Goal: Obtain resource: Download file/media

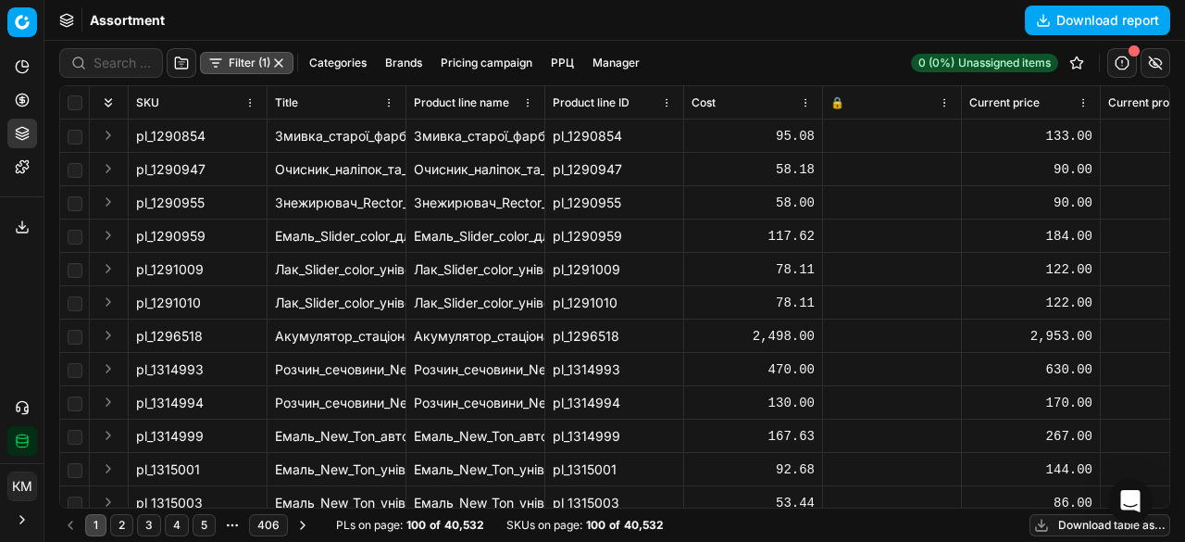
click at [1059, 29] on button "Download report" at bounding box center [1097, 21] width 145 height 30
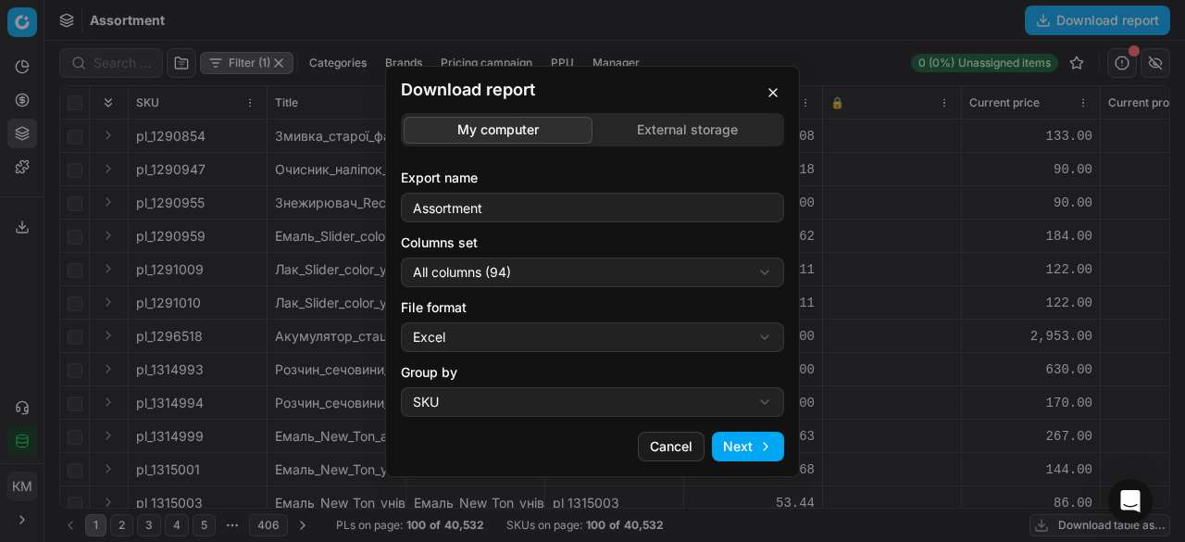
click at [739, 443] on button "Next" at bounding box center [748, 446] width 72 height 30
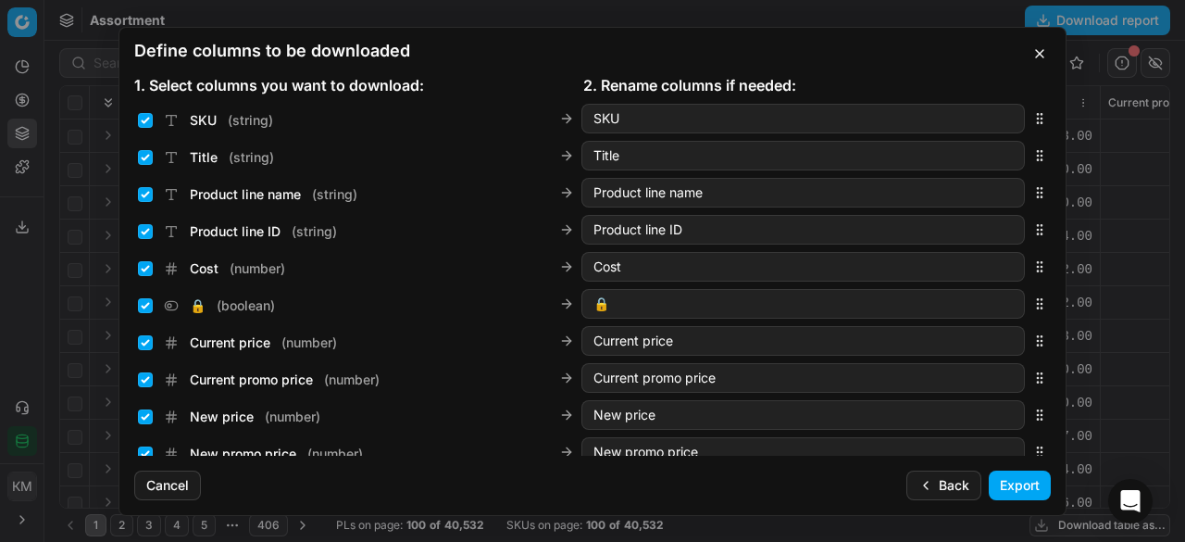
click at [1007, 486] on button "Export" at bounding box center [1020, 485] width 62 height 30
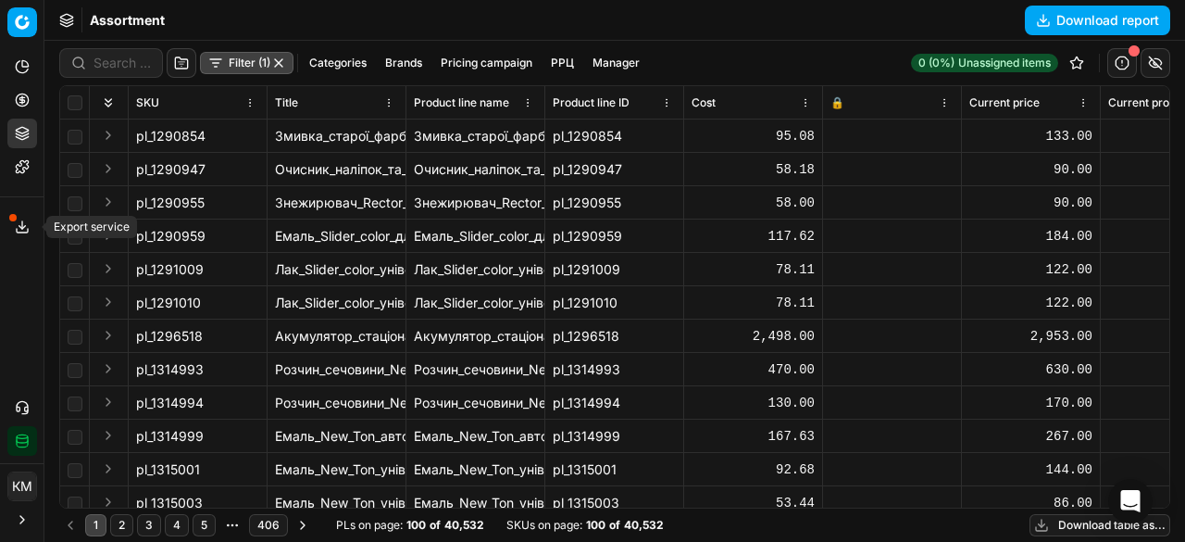
click at [20, 224] on icon at bounding box center [22, 226] width 15 height 15
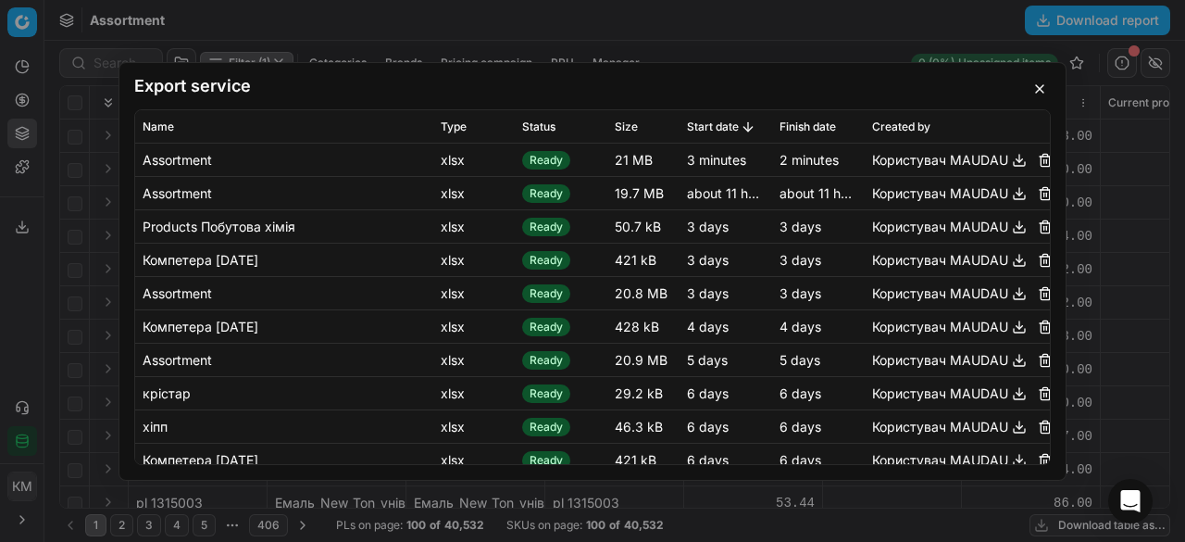
click at [1002, 173] on td "Користувач MAUDAU" at bounding box center [957, 159] width 185 height 33
click at [1008, 166] on button "button" at bounding box center [1019, 159] width 22 height 22
